Goal: Task Accomplishment & Management: Manage account settings

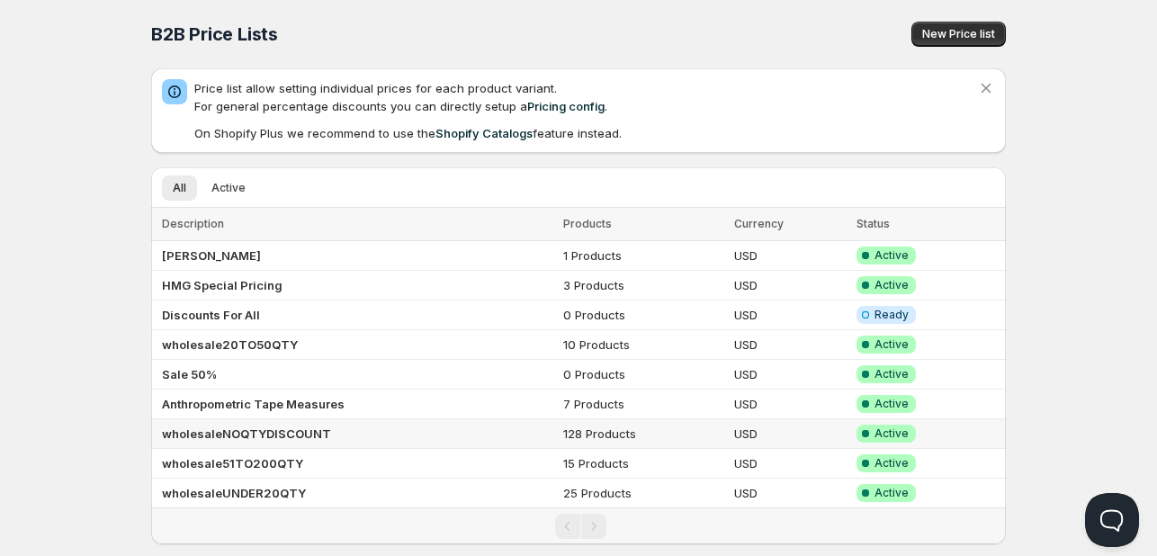
click at [300, 439] on td "wholesaleNOQTYDISCOUNT" at bounding box center [354, 434] width 407 height 30
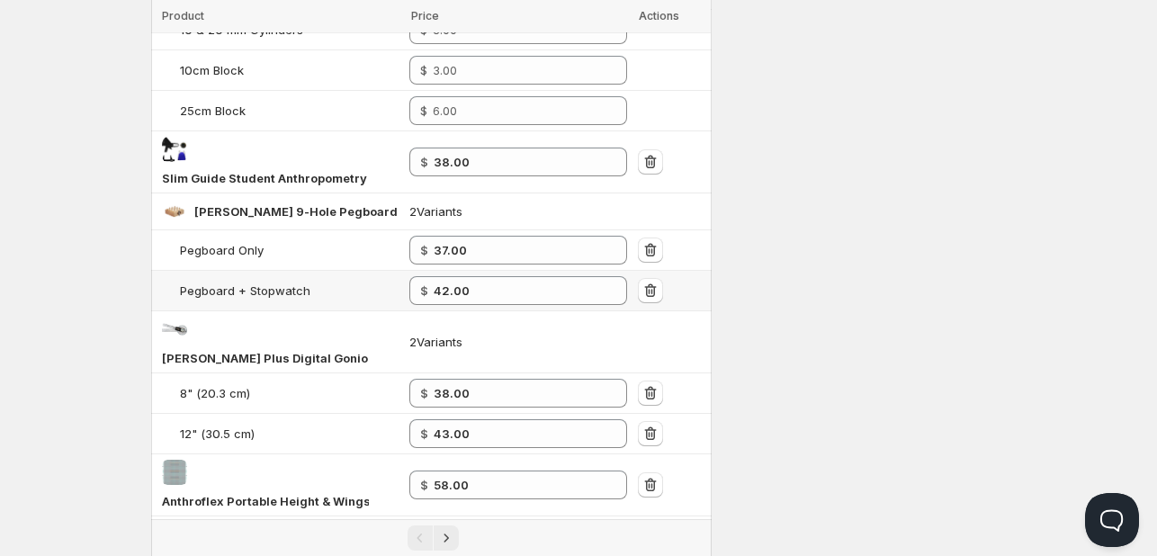
scroll to position [1350, 0]
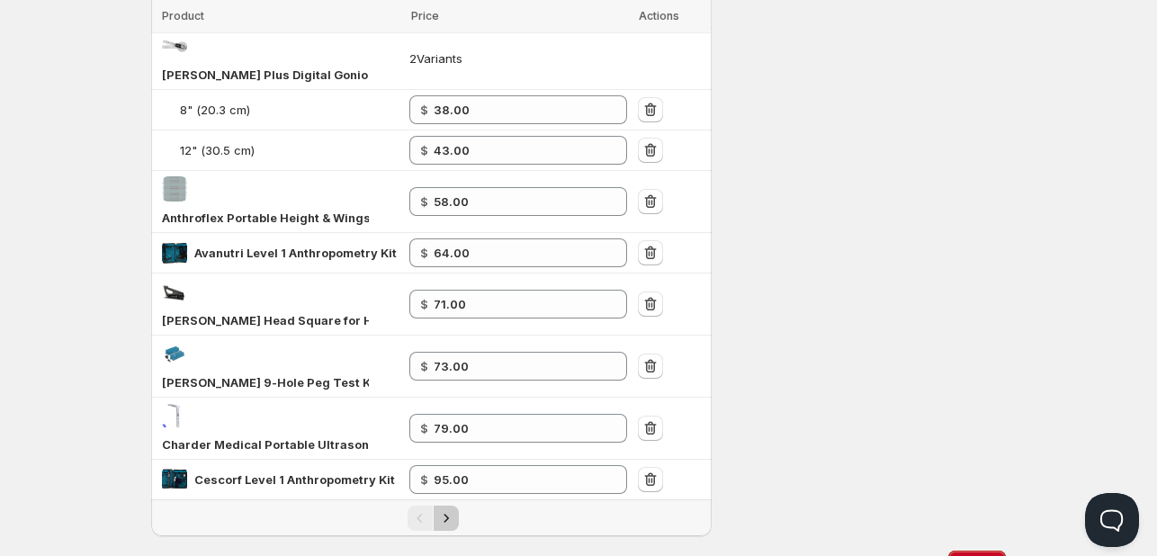
click at [446, 509] on icon "Next" at bounding box center [446, 518] width 18 height 18
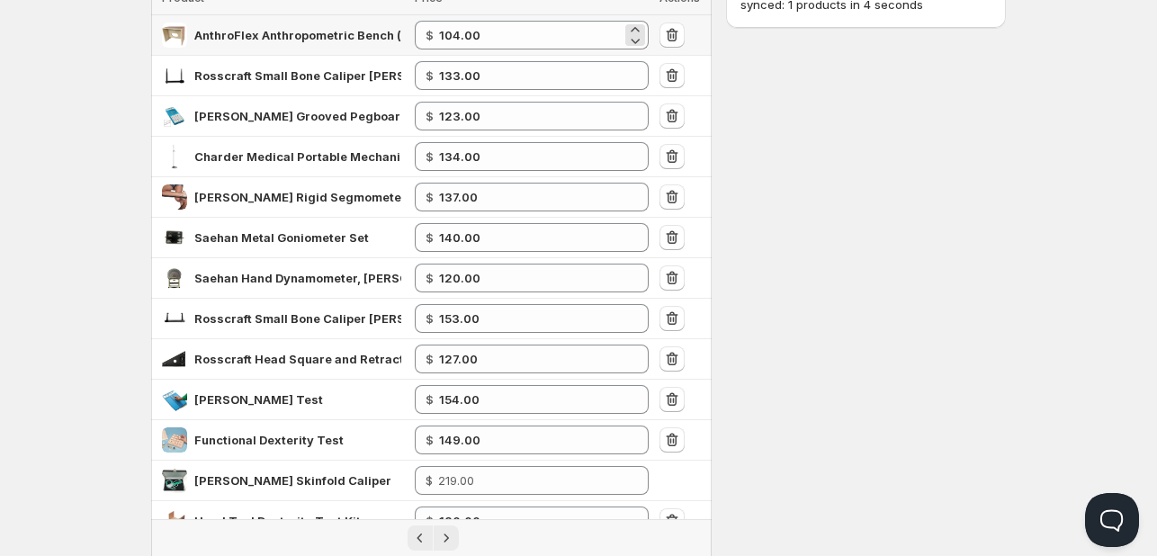
scroll to position [0, 0]
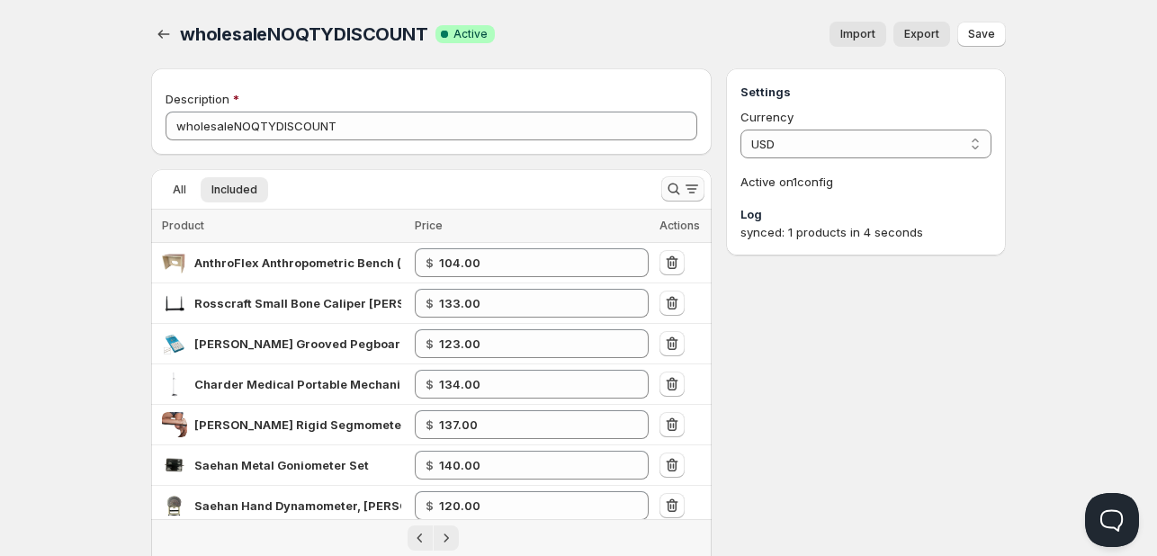
click at [669, 193] on icon "Search and filter results" at bounding box center [674, 189] width 18 height 18
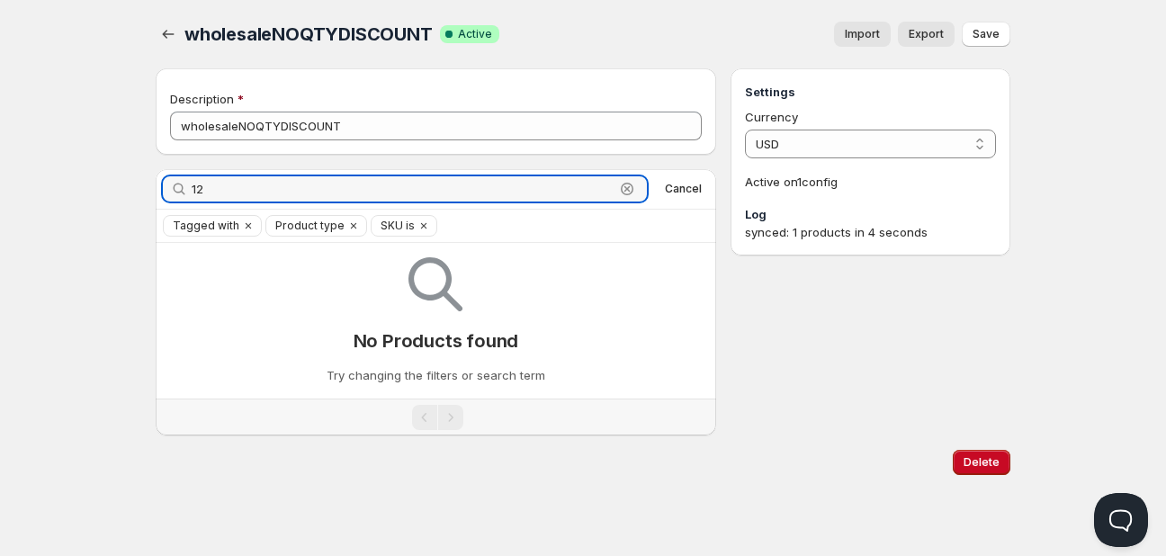
type input "1"
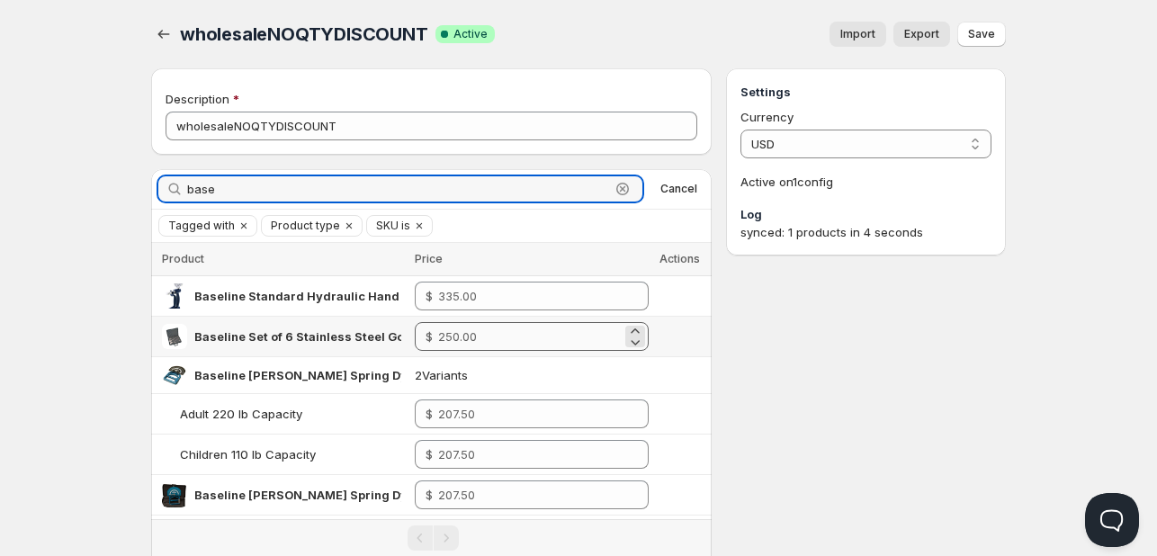
type input "base"
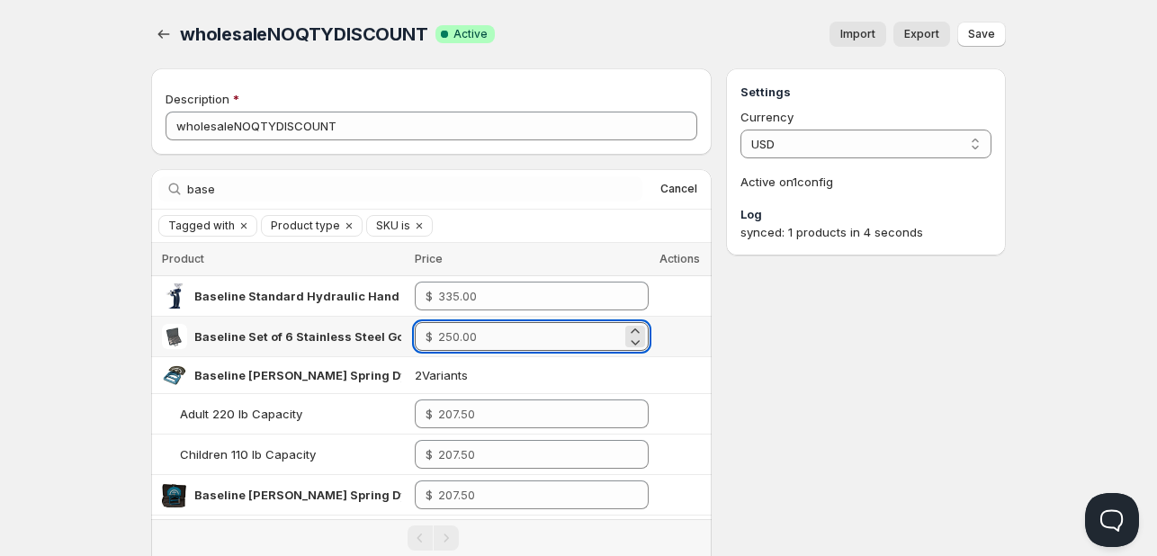
click at [482, 340] on input "number" at bounding box center [530, 336] width 184 height 29
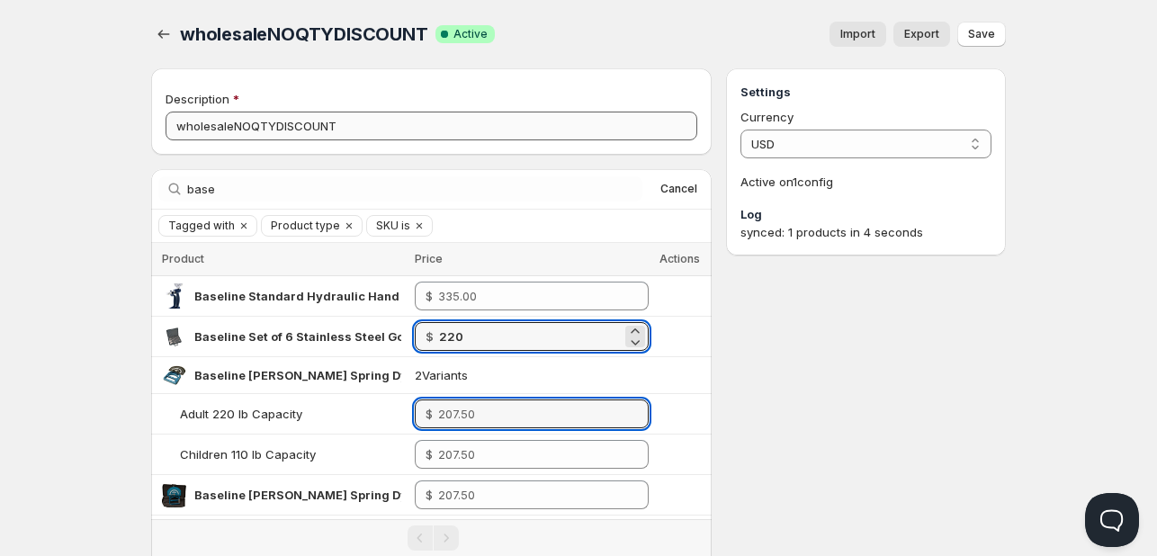
type input "220.00"
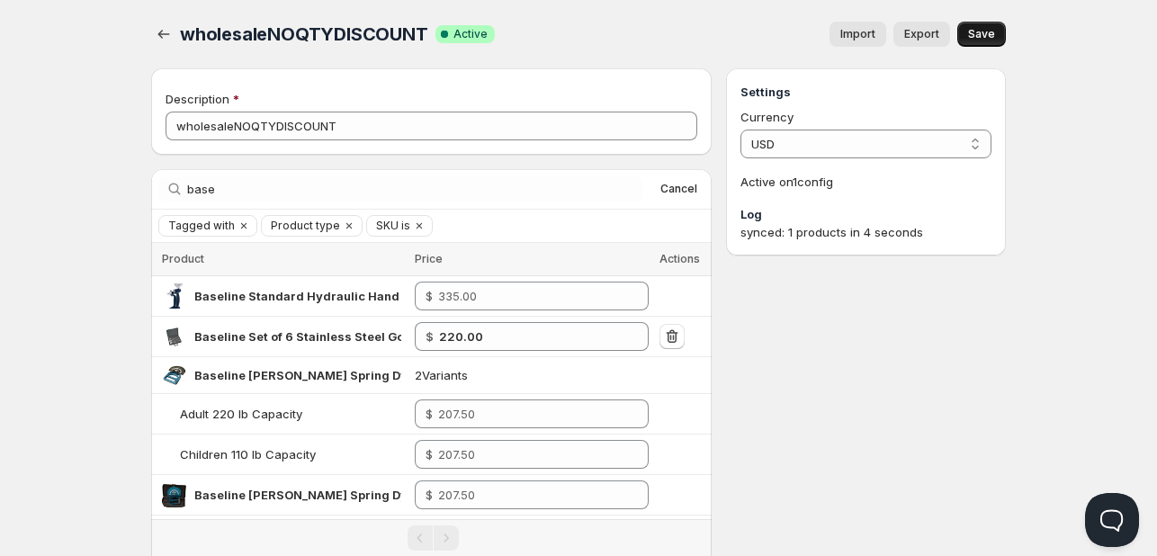
click at [1000, 31] on button "Save" at bounding box center [981, 34] width 49 height 25
